Goal: Task Accomplishment & Management: Use online tool/utility

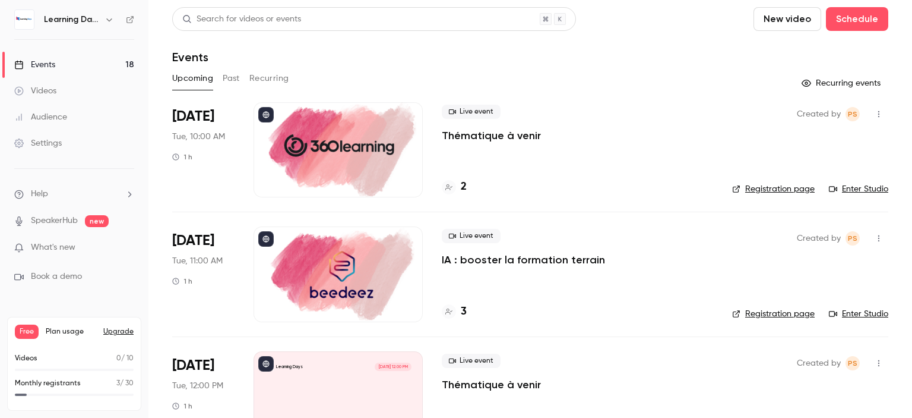
click at [129, 22] on icon at bounding box center [130, 19] width 8 height 8
click at [129, 21] on icon at bounding box center [130, 19] width 8 height 8
click at [50, 138] on div "Settings" at bounding box center [38, 143] width 48 height 12
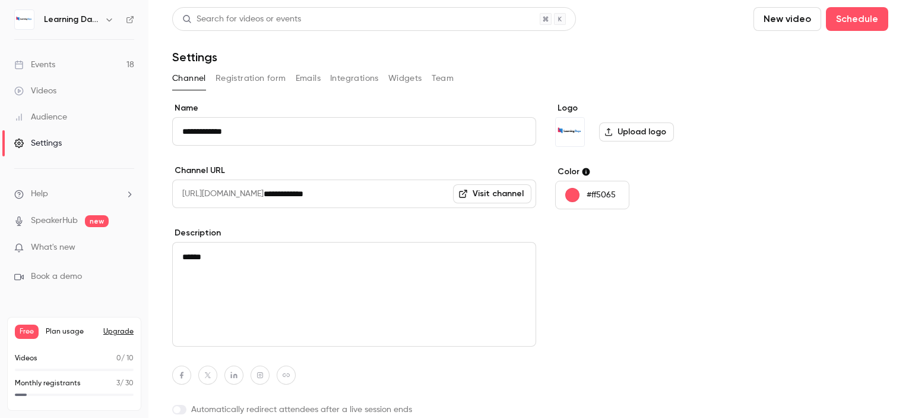
click at [376, 80] on button "Integrations" at bounding box center [354, 78] width 49 height 19
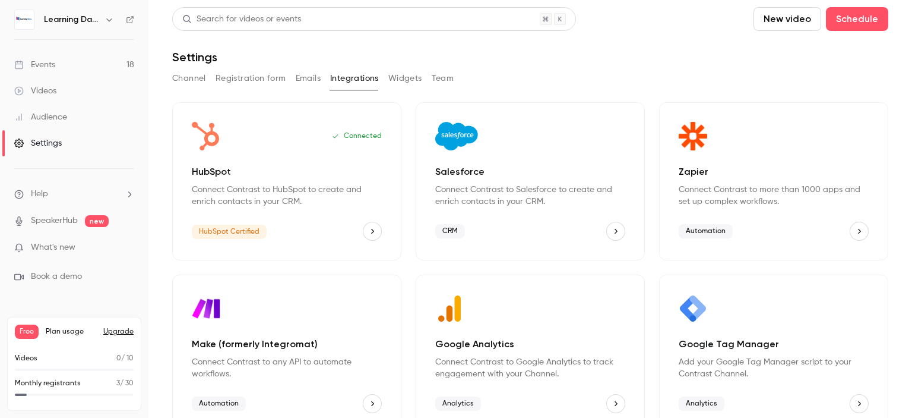
click at [415, 81] on button "Widgets" at bounding box center [405, 78] width 34 height 19
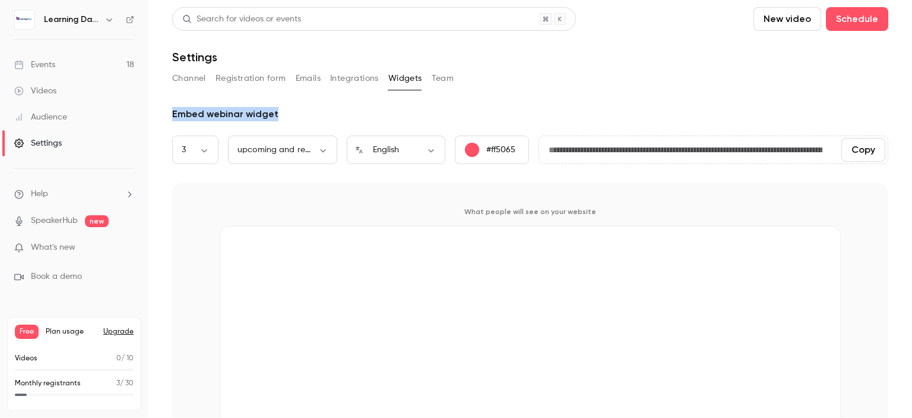
drag, startPoint x: 292, startPoint y: 118, endPoint x: 171, endPoint y: 118, distance: 121.2
click at [171, 118] on main "**********" at bounding box center [530, 209] width 764 height 418
copy div "Embed webinar widget"
